Goal: Task Accomplishment & Management: Use online tool/utility

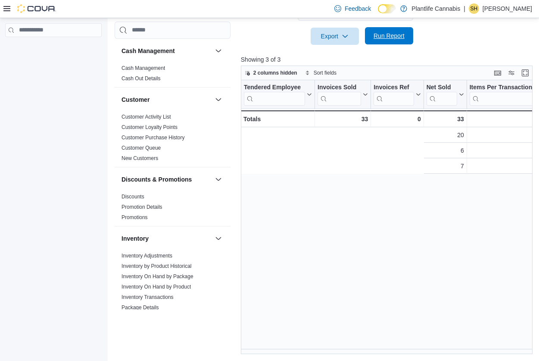
scroll to position [0, 237]
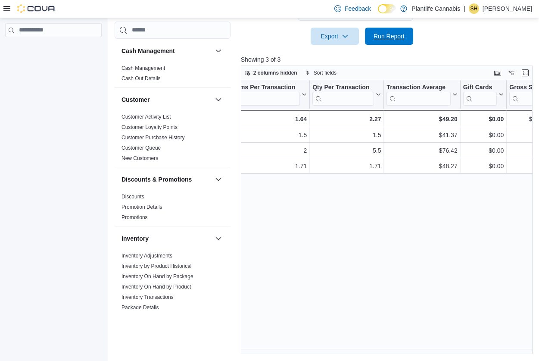
drag, startPoint x: 405, startPoint y: 39, endPoint x: 293, endPoint y: 287, distance: 272.8
click at [405, 39] on span "Run Report" at bounding box center [389, 36] width 38 height 17
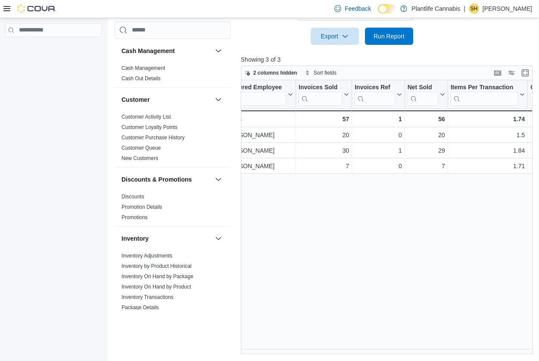
scroll to position [0, 0]
